Goal: Transaction & Acquisition: Purchase product/service

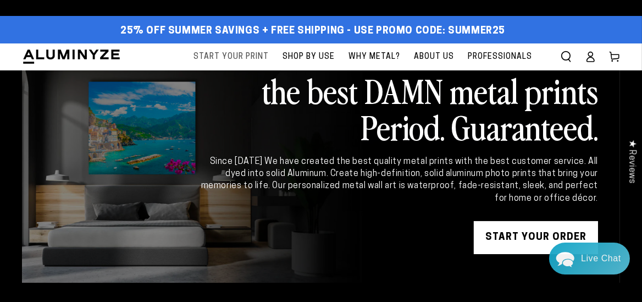
click at [249, 54] on span "Start Your Print" at bounding box center [230, 57] width 75 height 14
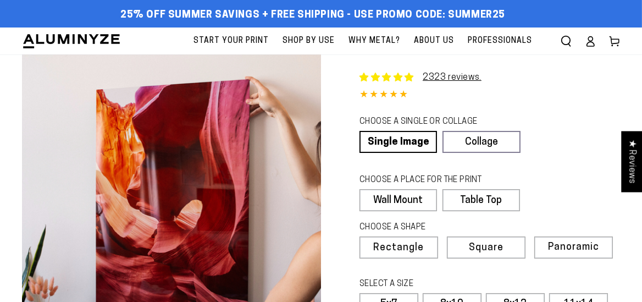
select select "**********"
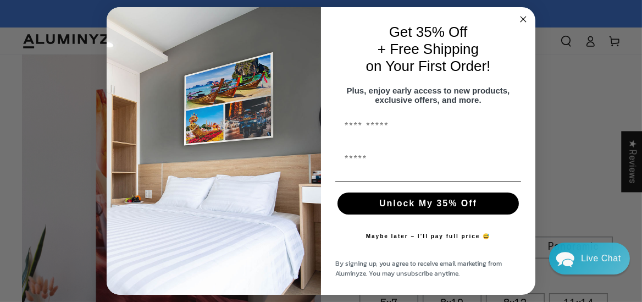
click at [394, 170] on input "First Name" at bounding box center [428, 159] width 186 height 22
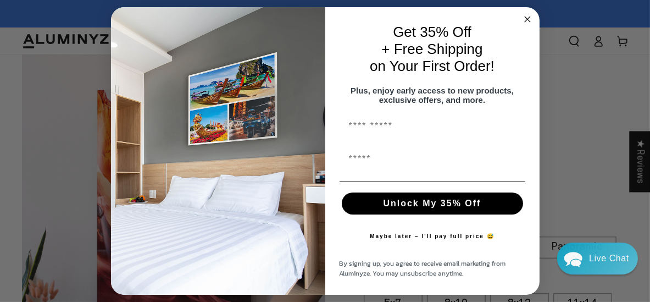
click at [527, 16] on icon "Close dialog" at bounding box center [527, 18] width 5 height 5
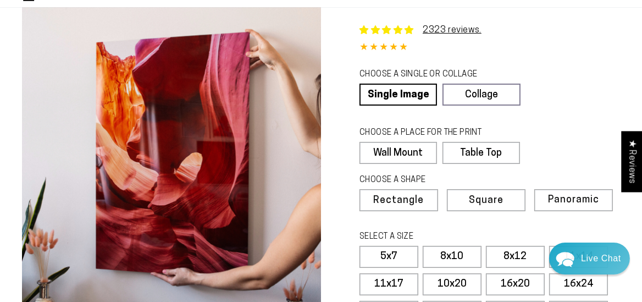
scroll to position [110, 0]
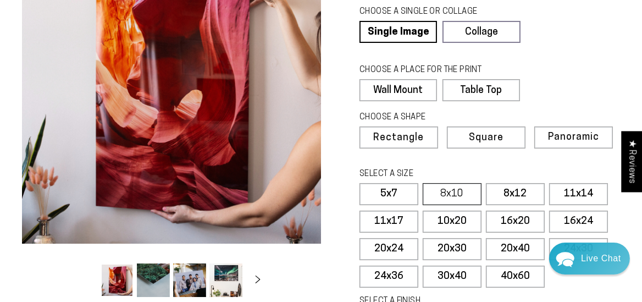
click at [451, 195] on label "8x10" at bounding box center [452, 194] width 59 height 22
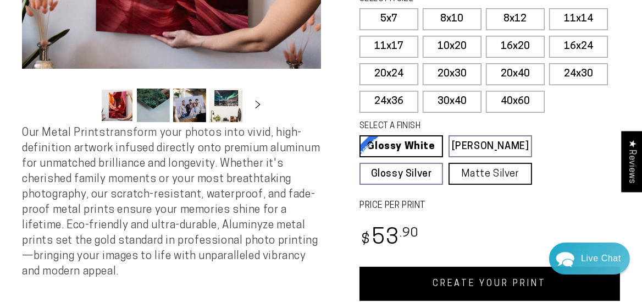
scroll to position [220, 0]
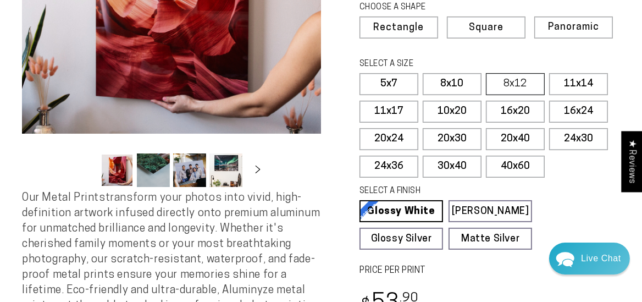
click at [498, 87] on label "8x12" at bounding box center [515, 84] width 59 height 22
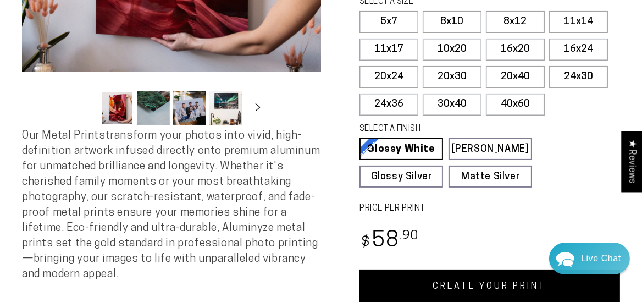
scroll to position [330, 0]
